Goal: Navigation & Orientation: Go to known website

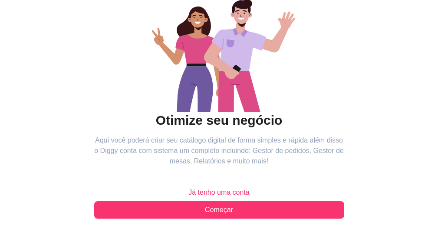
scroll to position [152, 0]
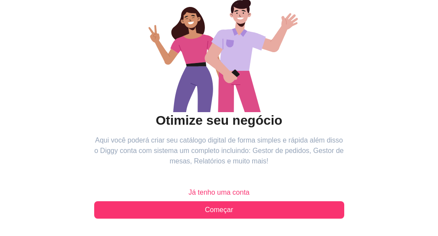
click at [188, 187] on span "Já tenho uma conta" at bounding box center [218, 192] width 61 height 10
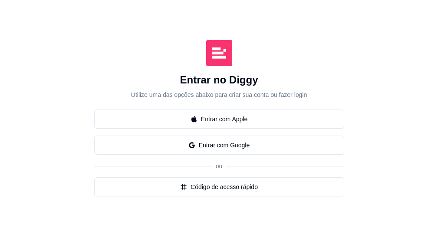
scroll to position [104, 0]
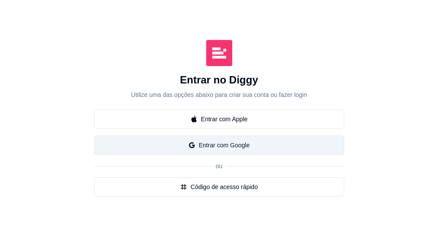
click at [112, 135] on button "Entrar com Google" at bounding box center [219, 144] width 250 height 19
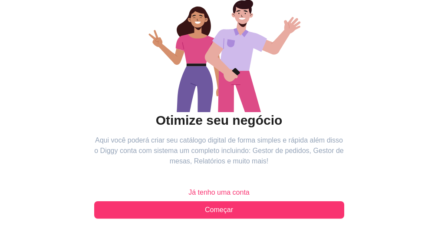
scroll to position [152, 0]
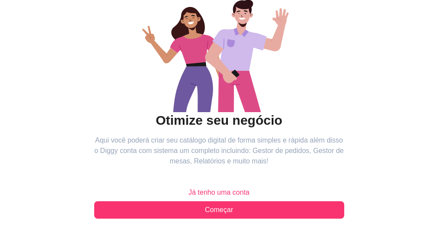
click at [188, 187] on span "Já tenho uma conta" at bounding box center [218, 192] width 61 height 10
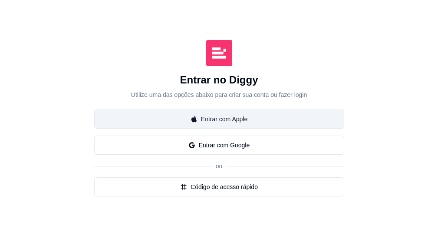
scroll to position [52, 0]
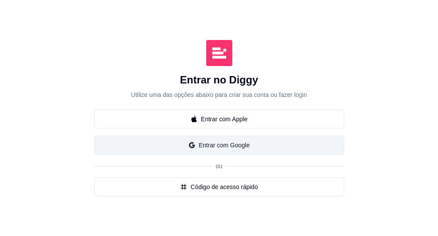
click at [120, 155] on button "Entrar com Google" at bounding box center [219, 144] width 250 height 19
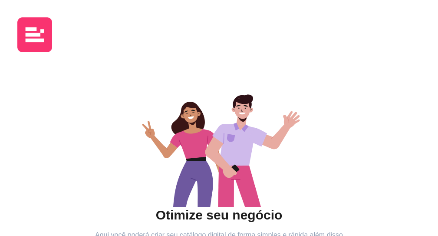
click at [35, 30] on img at bounding box center [34, 34] width 35 height 35
